Goal: Task Accomplishment & Management: Manage account settings

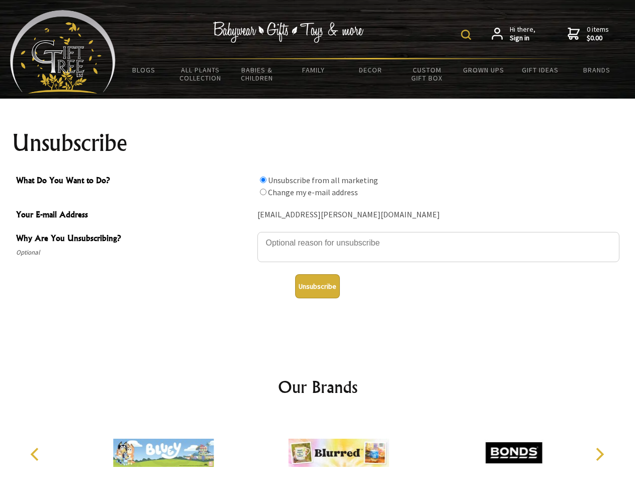
click at [468, 35] on img at bounding box center [466, 35] width 10 height 10
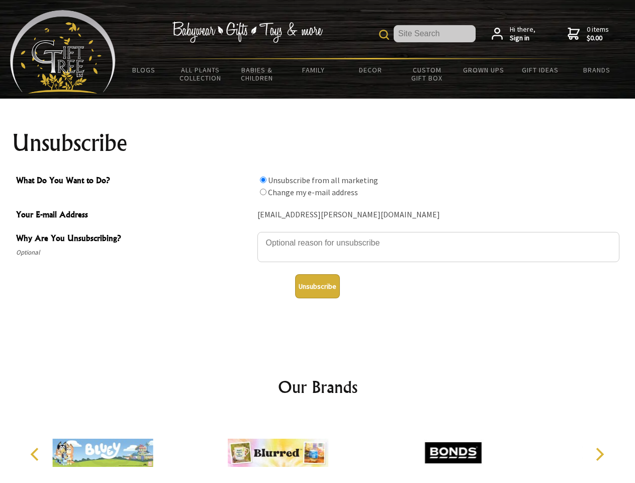
click at [318, 235] on textarea "Why Are You Unsubscribing?" at bounding box center [439, 247] width 362 height 30
click at [263, 180] on input "What Do You Want to Do?" at bounding box center [263, 180] width 7 height 7
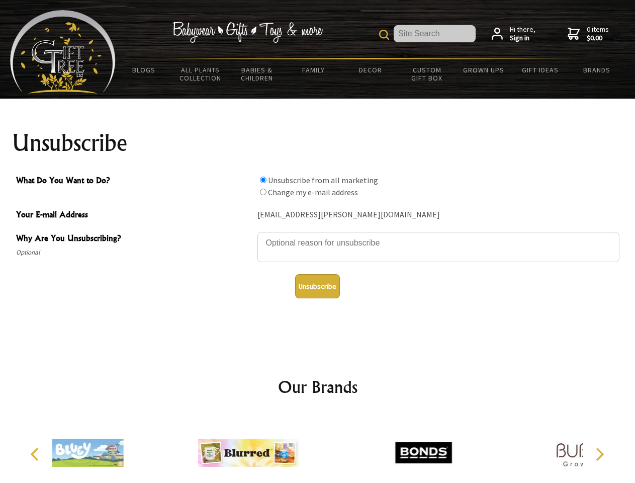
click at [263, 192] on input "What Do You Want to Do?" at bounding box center [263, 192] width 7 height 7
radio input "true"
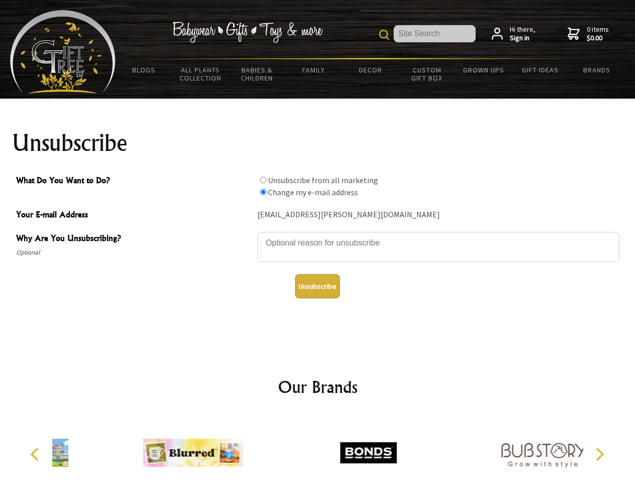
click at [317, 286] on button "Unsubscribe" at bounding box center [317, 286] width 45 height 24
click at [36, 454] on icon "Previous" at bounding box center [35, 454] width 13 height 13
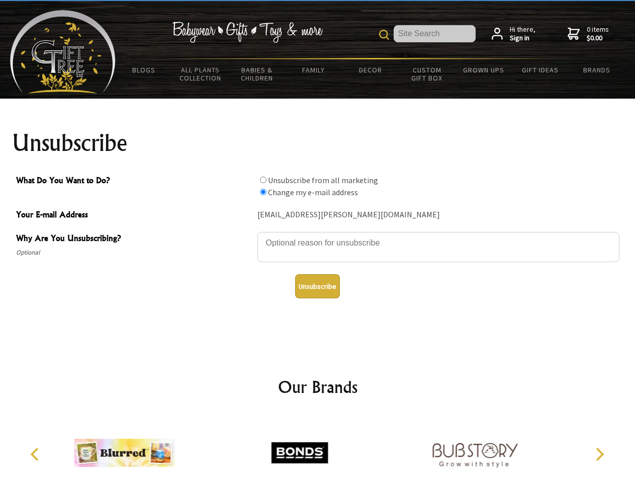
click at [600, 454] on icon "Next" at bounding box center [599, 454] width 13 height 13
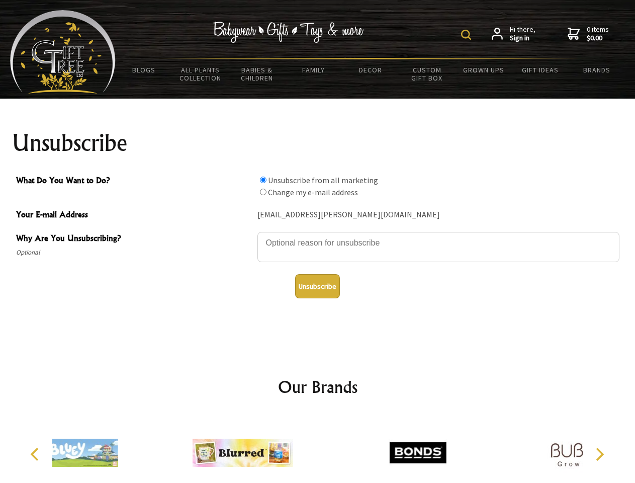
click at [468, 35] on img at bounding box center [466, 35] width 10 height 10
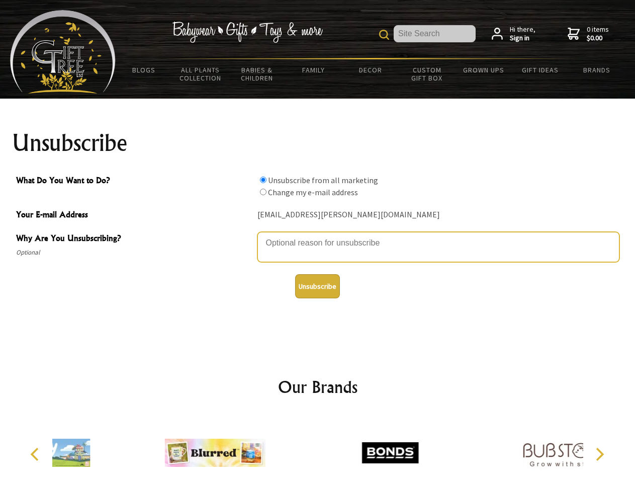
click at [318, 235] on textarea "Why Are You Unsubscribing?" at bounding box center [439, 247] width 362 height 30
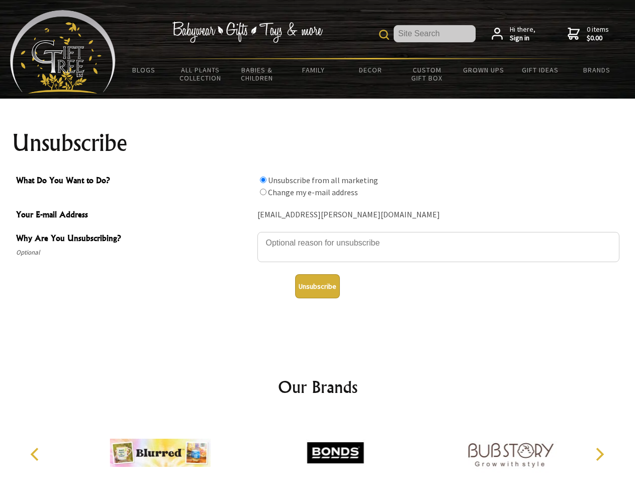
click at [263, 180] on input "What Do You Want to Do?" at bounding box center [263, 180] width 7 height 7
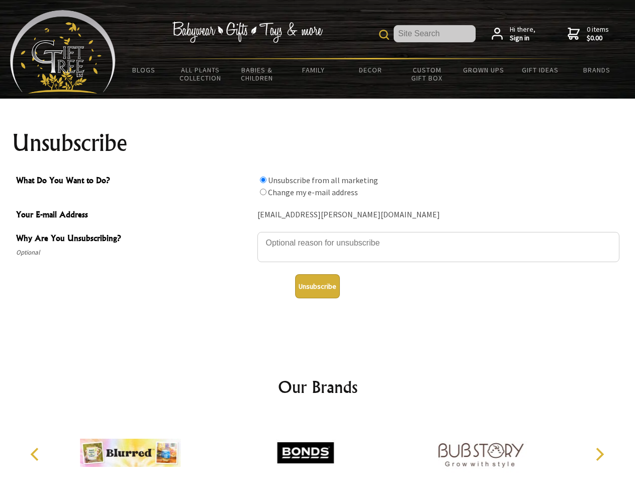
click at [263, 192] on input "What Do You Want to Do?" at bounding box center [263, 192] width 7 height 7
radio input "true"
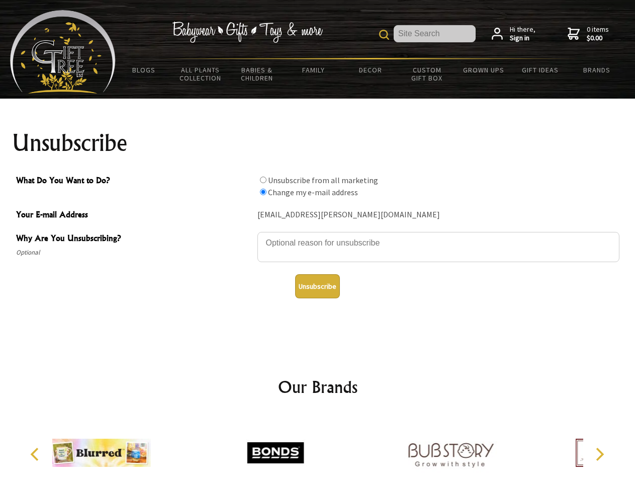
click at [317, 286] on button "Unsubscribe" at bounding box center [317, 286] width 45 height 24
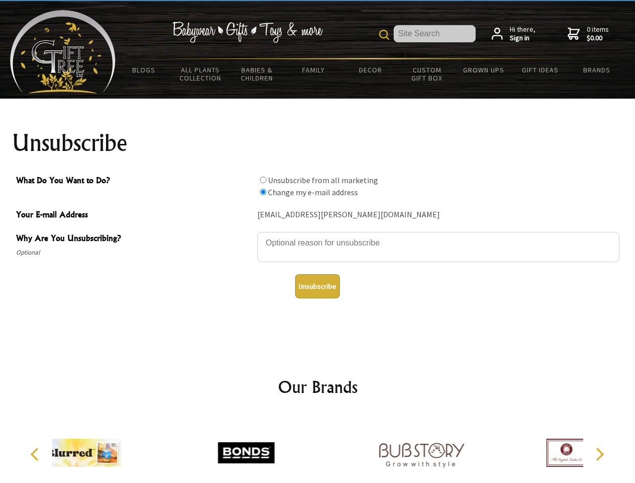
click at [334, 449] on div at bounding box center [421, 454] width 175 height 78
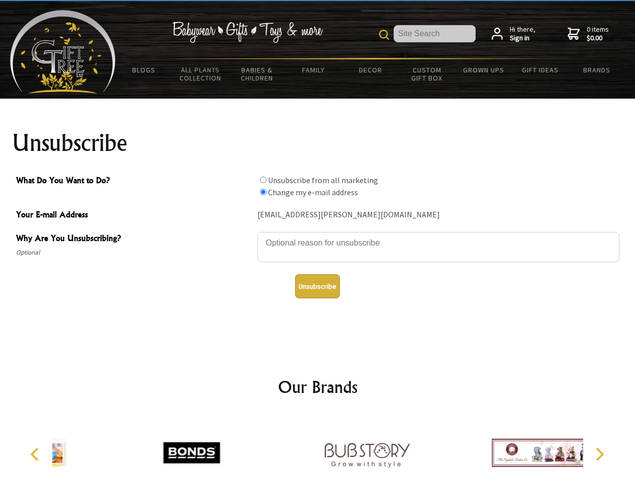
click at [36, 454] on icon "Previous" at bounding box center [35, 454] width 13 height 13
click at [600, 454] on icon "Next" at bounding box center [599, 454] width 13 height 13
